Goal: Information Seeking & Learning: Check status

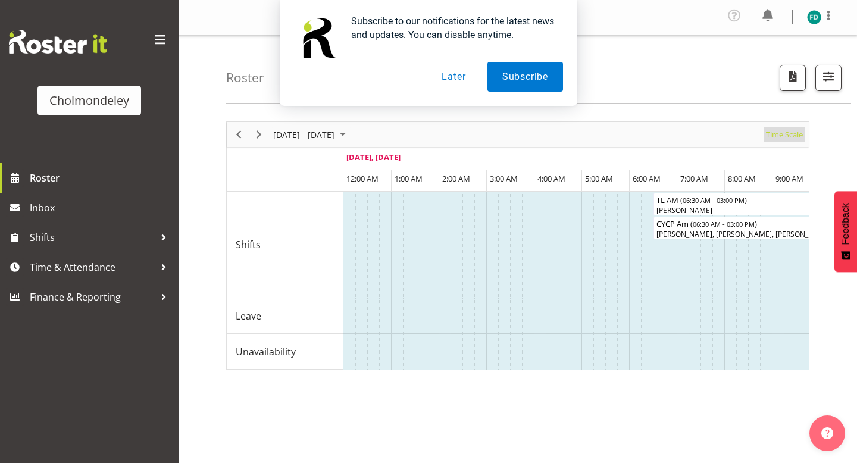
click at [786, 133] on span "Time Scale" at bounding box center [784, 134] width 39 height 15
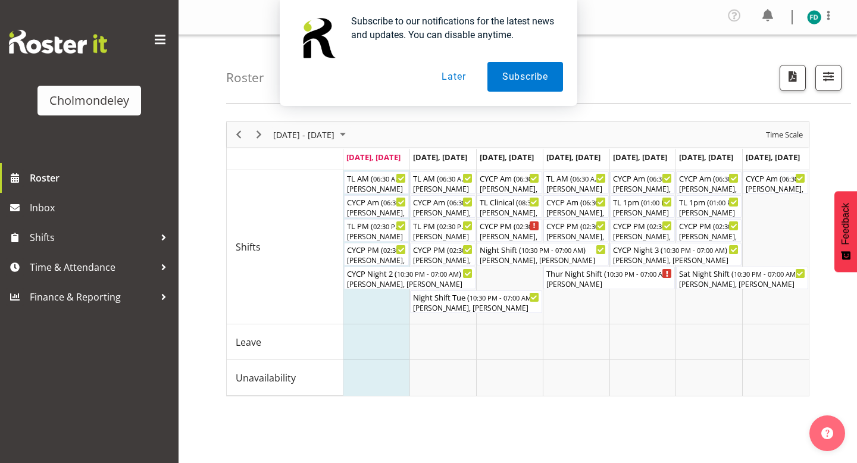
click at [446, 82] on button "Later" at bounding box center [454, 77] width 54 height 30
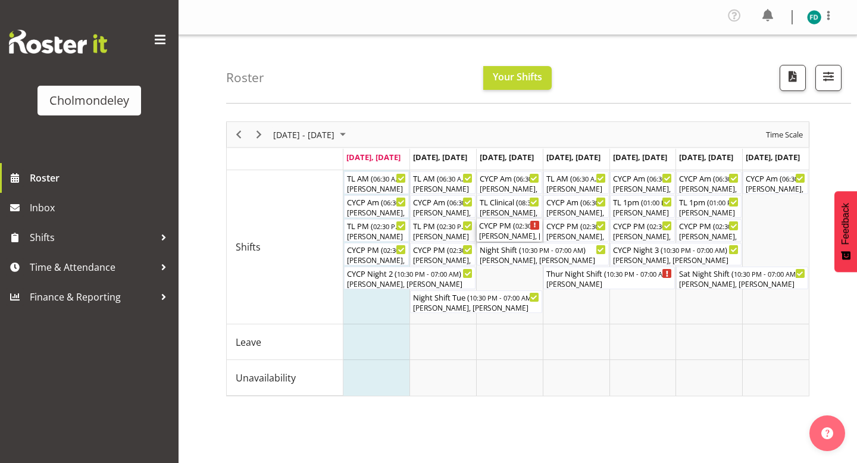
click at [503, 232] on div "[PERSON_NAME], [PERSON_NAME], [PERSON_NAME], [PERSON_NAME]" at bounding box center [509, 236] width 61 height 11
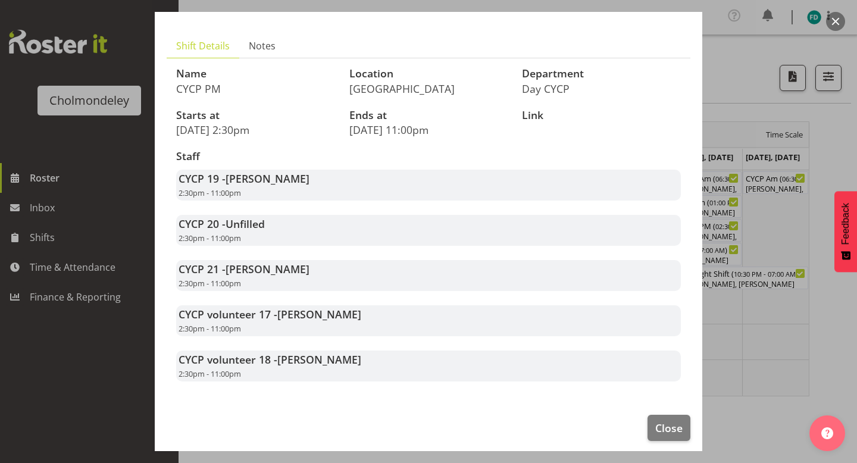
scroll to position [70, 0]
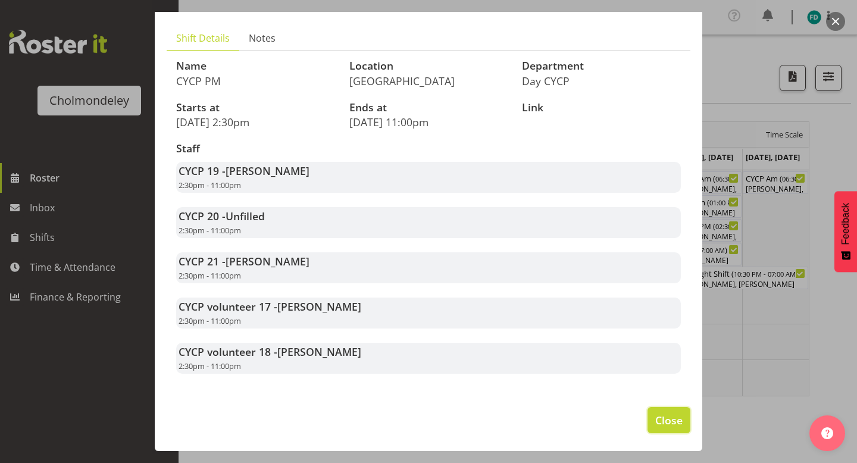
click at [671, 430] on button "Close" at bounding box center [669, 420] width 43 height 26
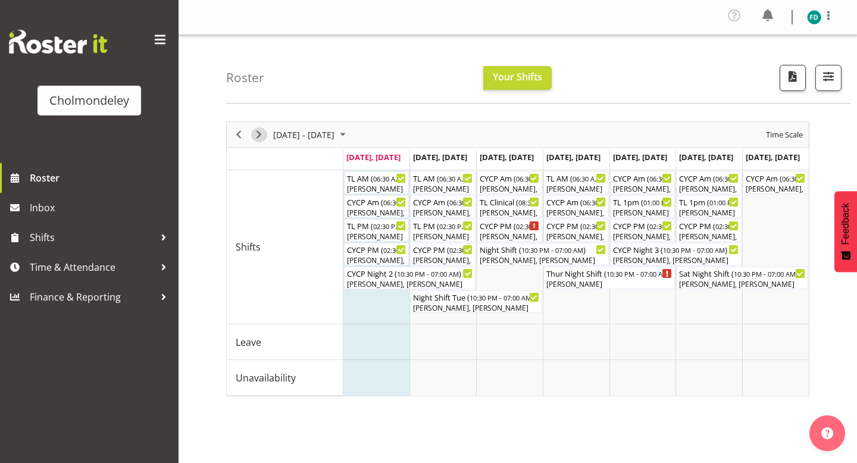
click at [263, 135] on span "Next" at bounding box center [259, 134] width 14 height 15
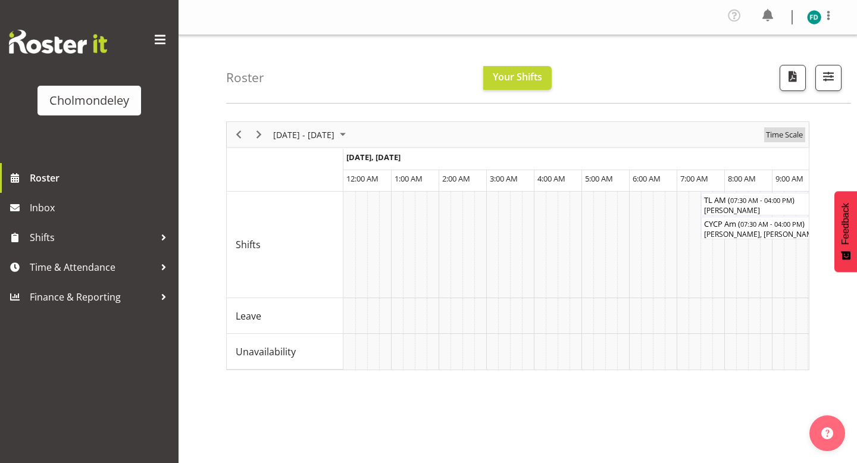
click at [790, 132] on span "Time Scale" at bounding box center [784, 134] width 39 height 15
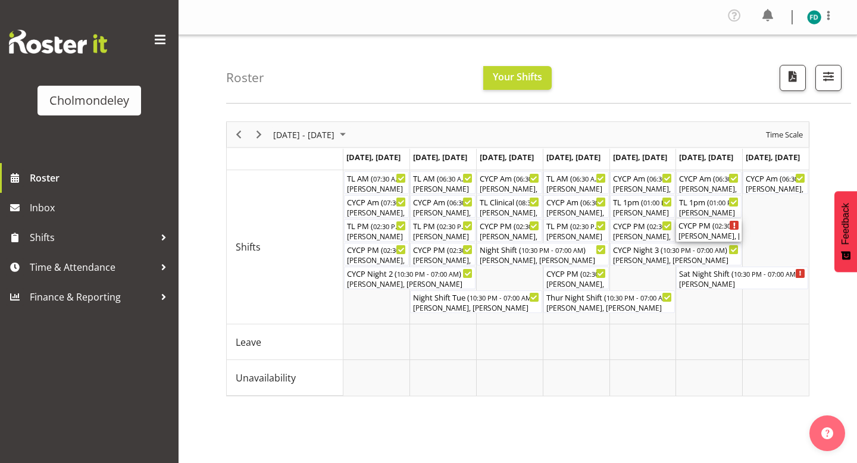
click at [710, 227] on div "CYCP PM ( 02:30 PM - 11:00 PM )" at bounding box center [709, 225] width 61 height 12
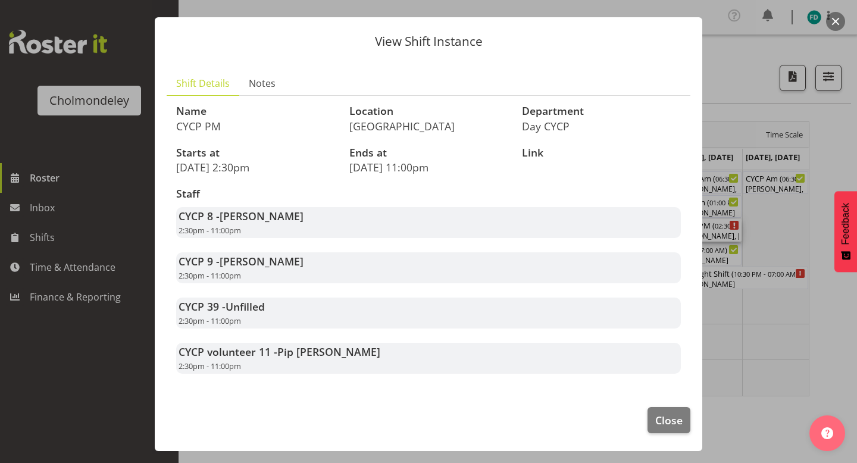
scroll to position [6, 0]
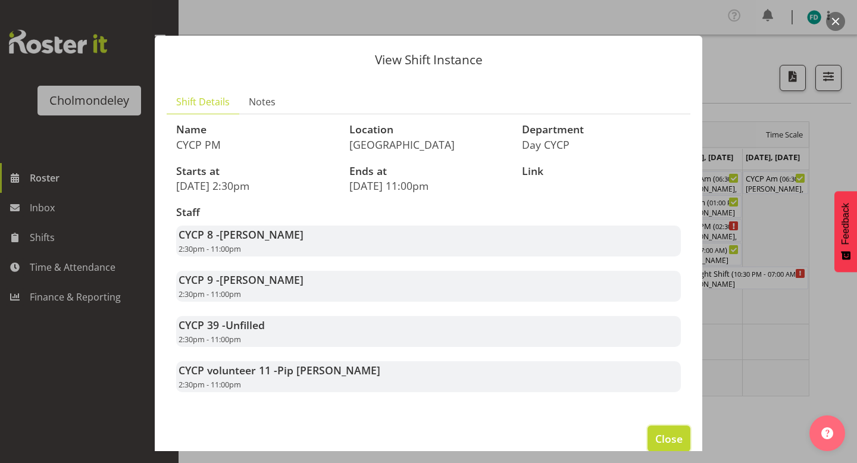
click at [676, 433] on span "Close" at bounding box center [669, 438] width 27 height 15
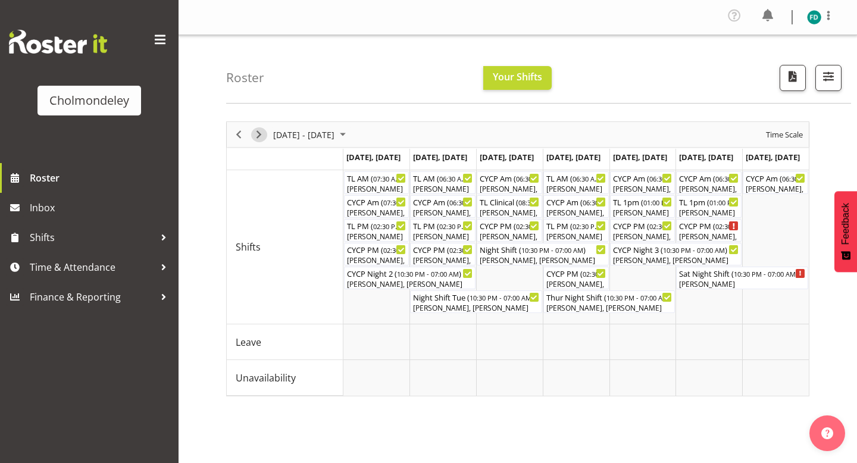
click at [259, 139] on span "Next" at bounding box center [259, 134] width 14 height 15
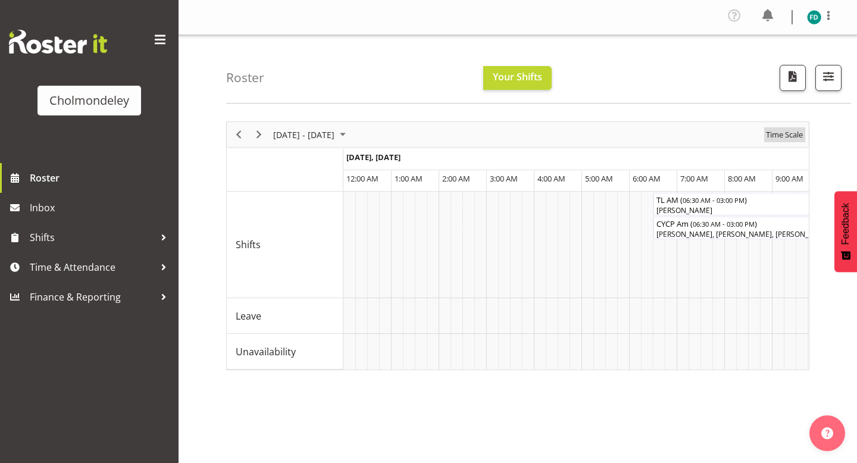
click at [780, 136] on span "Time Scale" at bounding box center [784, 134] width 39 height 15
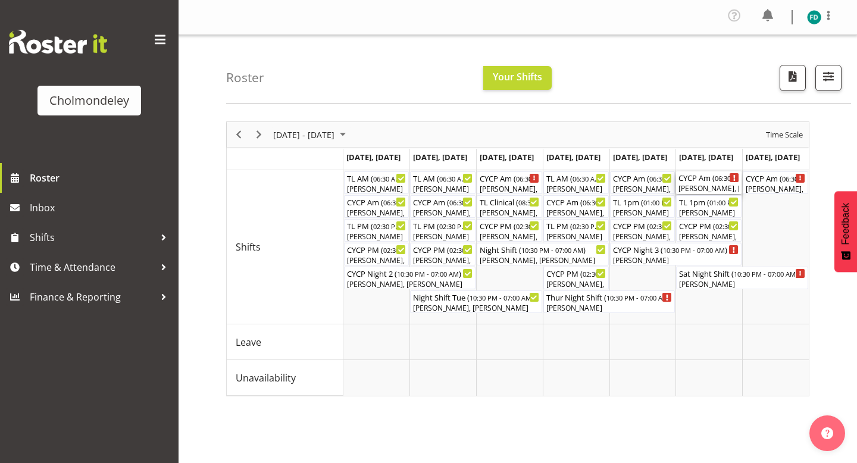
click at [694, 186] on div "[PERSON_NAME], [PERSON_NAME], [PERSON_NAME]" at bounding box center [709, 188] width 61 height 11
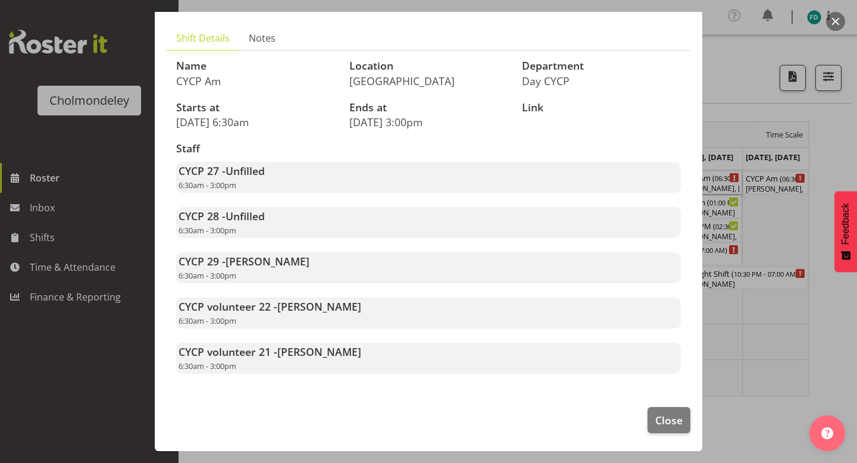
scroll to position [69, 0]
click at [663, 419] on span "Close" at bounding box center [669, 420] width 27 height 15
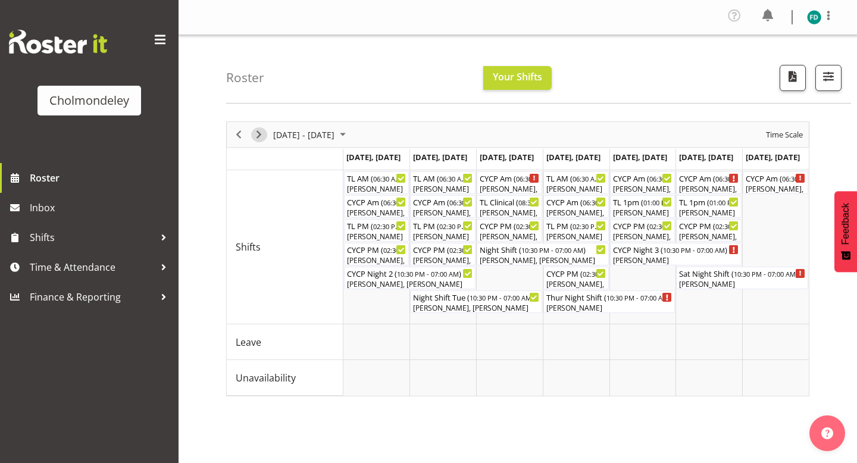
click at [254, 138] on span "Next" at bounding box center [259, 134] width 14 height 15
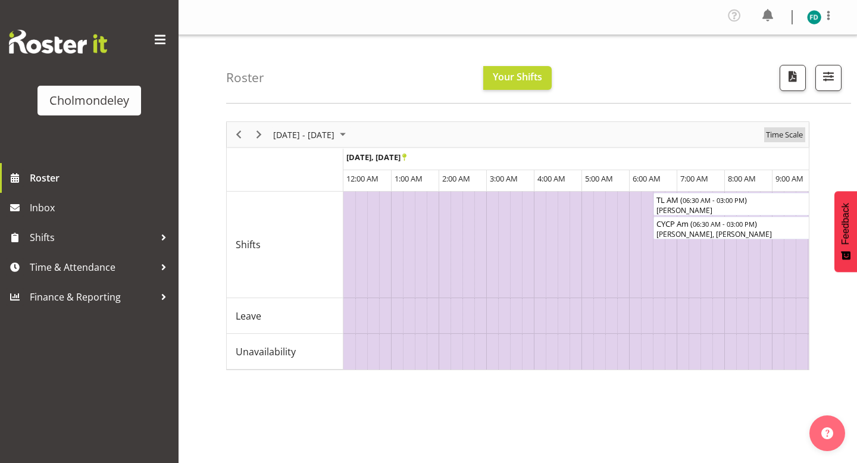
click at [784, 138] on span "Time Scale" at bounding box center [784, 134] width 39 height 15
